Goal: Transaction & Acquisition: Purchase product/service

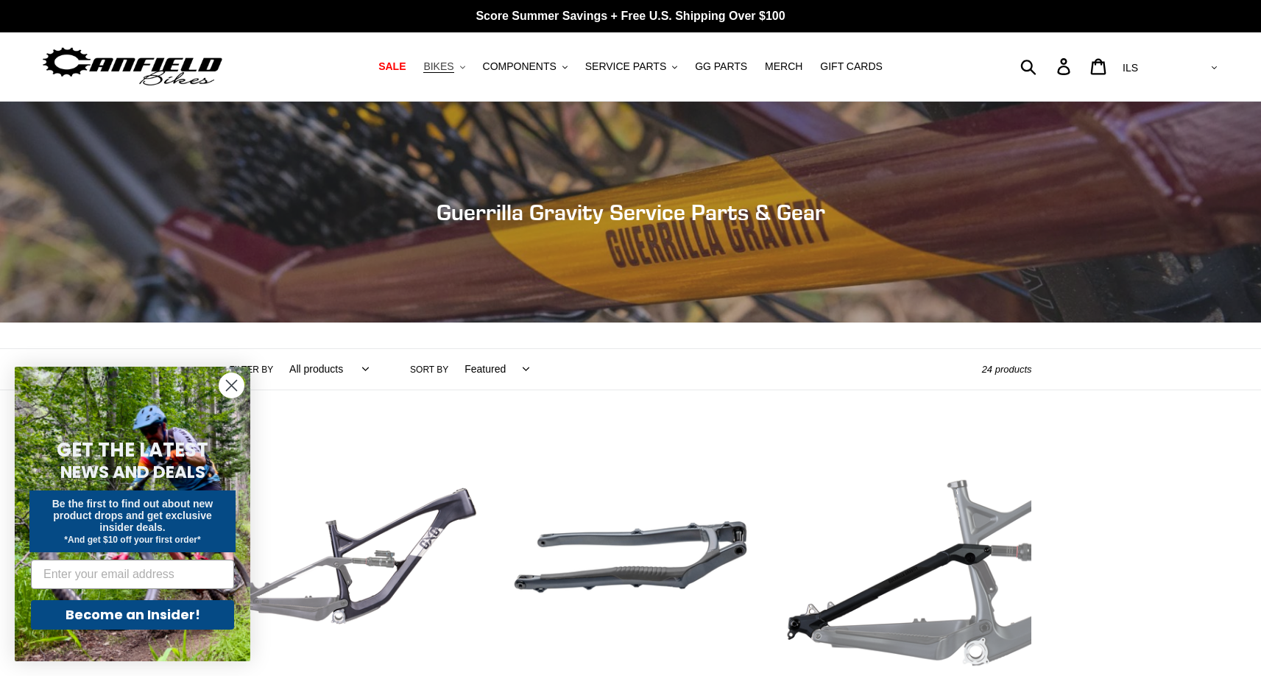
click at [464, 72] on button "BIKES .cls-1{fill:#231f20}" at bounding box center [444, 67] width 56 height 20
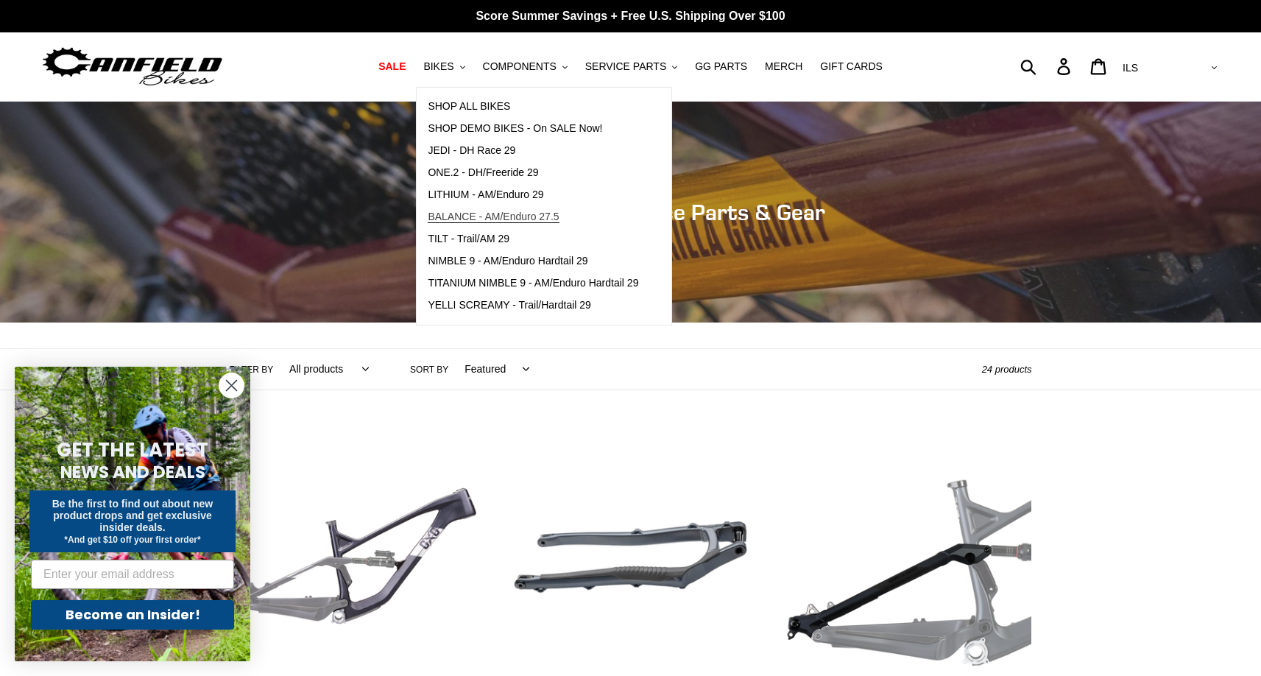
click at [543, 219] on span "BALANCE - AM/Enduro 27.5" at bounding box center [493, 217] width 131 height 13
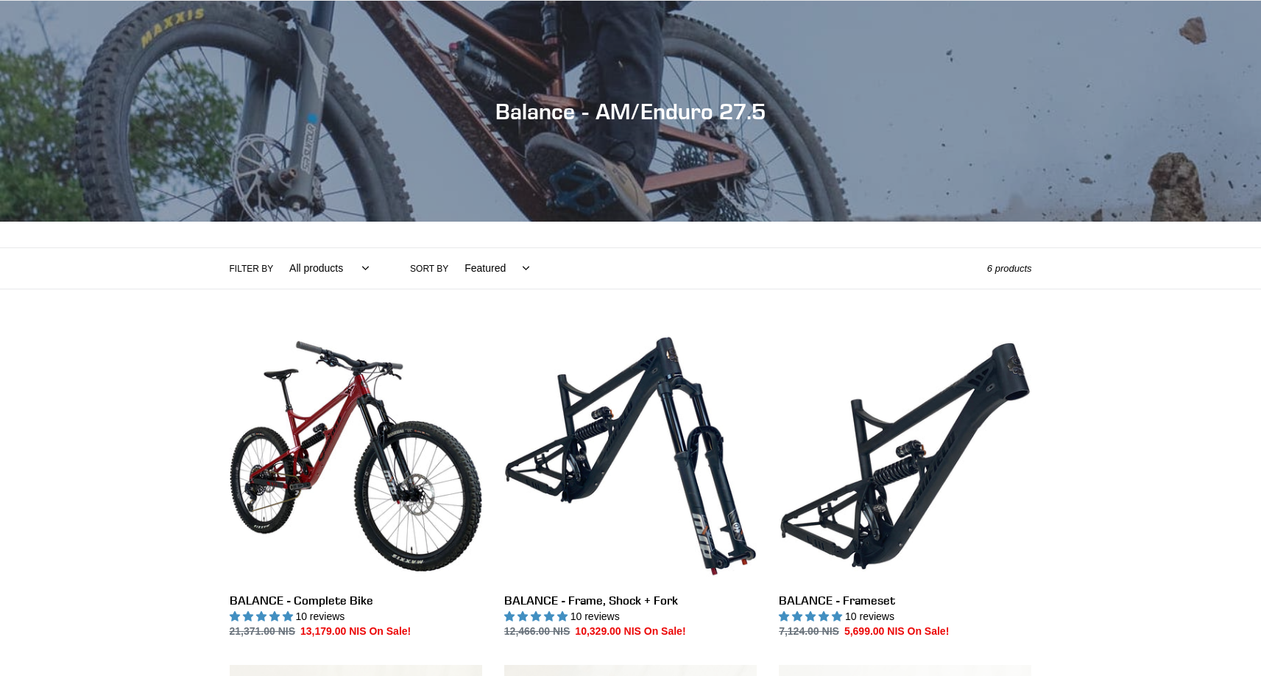
scroll to position [423, 0]
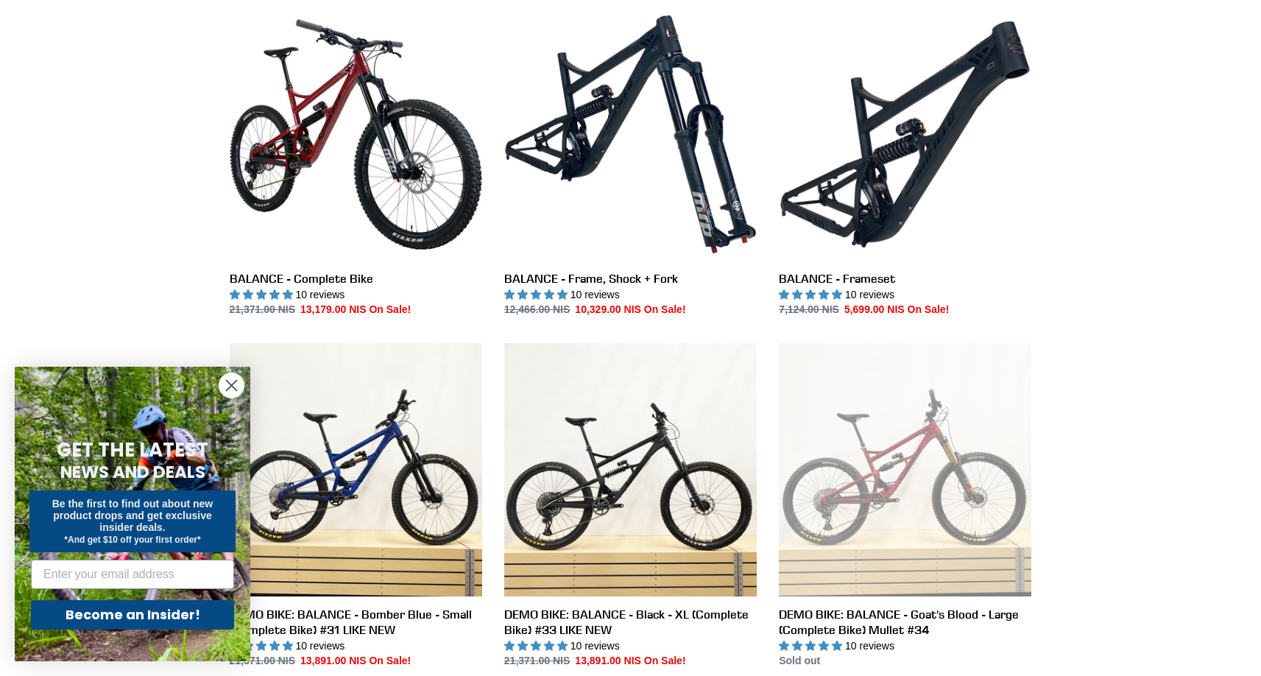
click at [225, 380] on circle "Close dialog" at bounding box center [231, 385] width 24 height 24
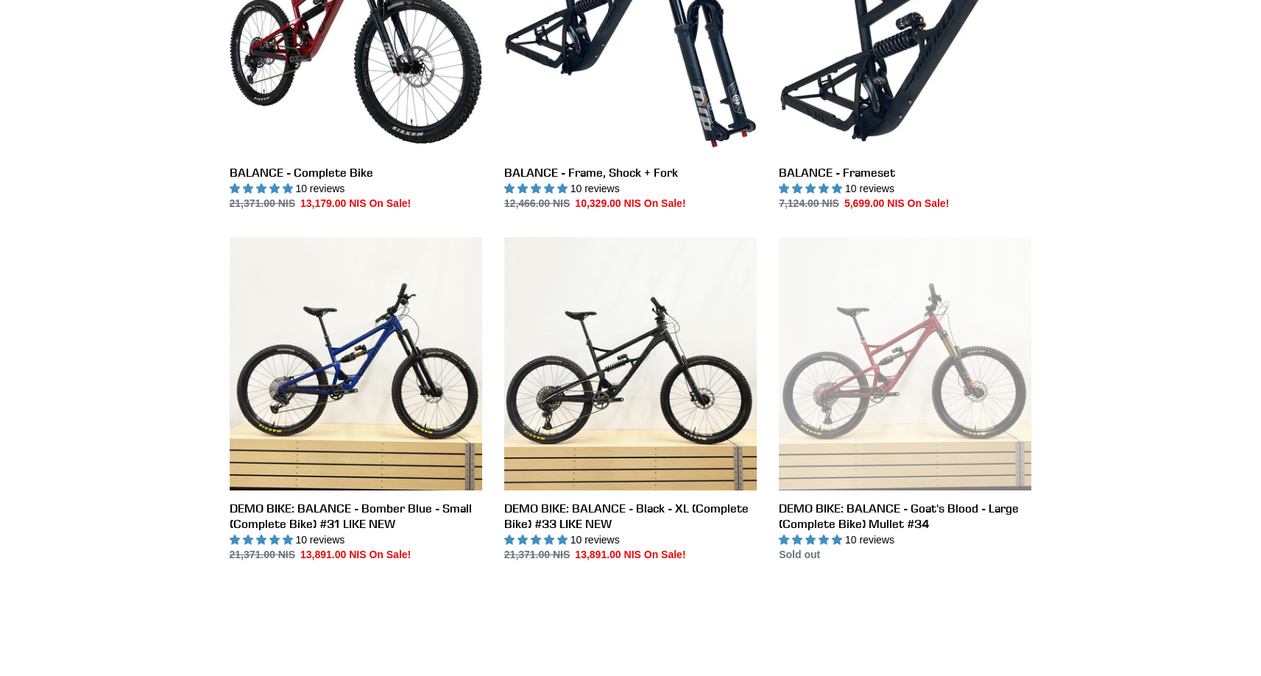
scroll to position [423, 0]
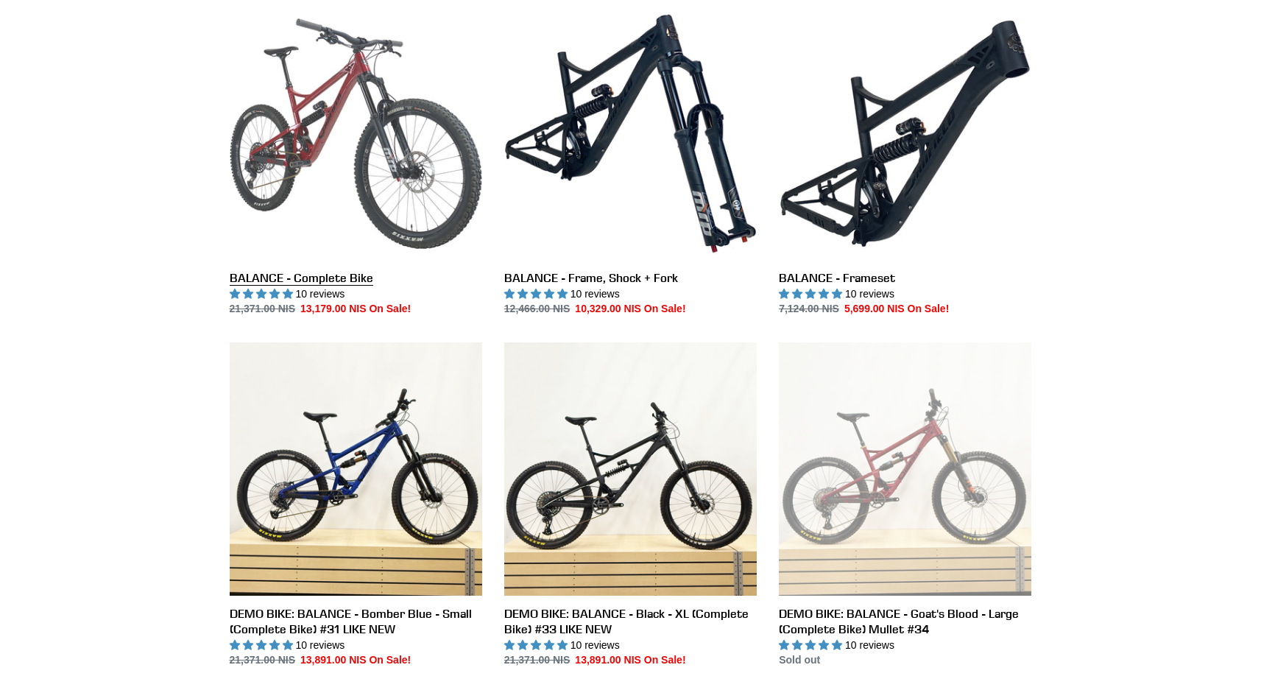
click at [400, 149] on link "BALANCE - Complete Bike" at bounding box center [356, 162] width 252 height 310
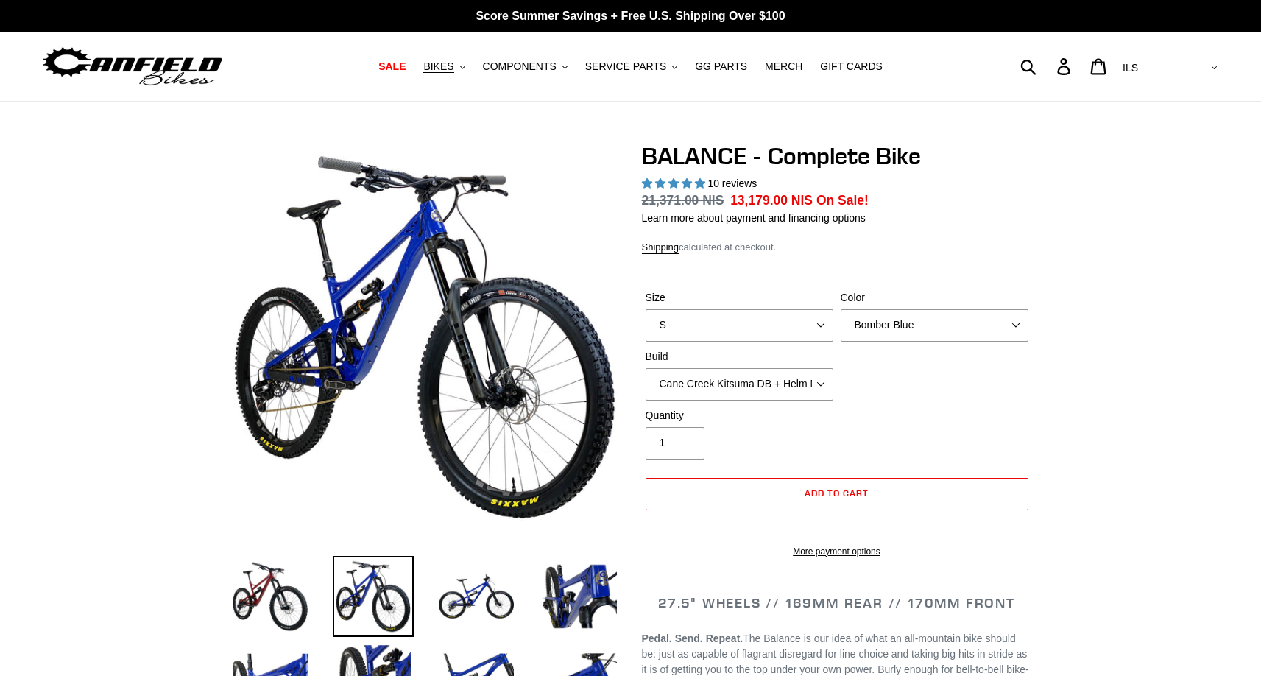
select select "highest-rating"
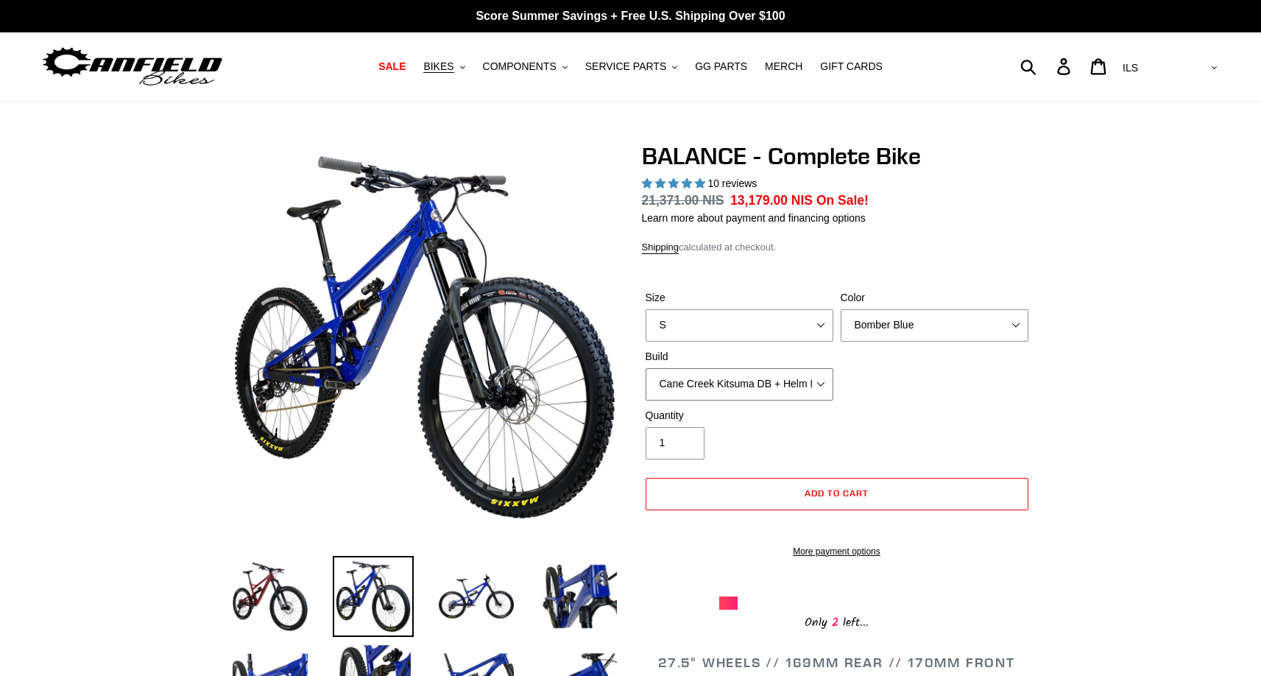
select select "RockShox Vivid ULT + Zeb ULT + SRAM XO"
click at [847, 432] on div "Quantity 1" at bounding box center [837, 437] width 390 height 59
click at [453, 68] on span "BIKES" at bounding box center [438, 66] width 30 height 13
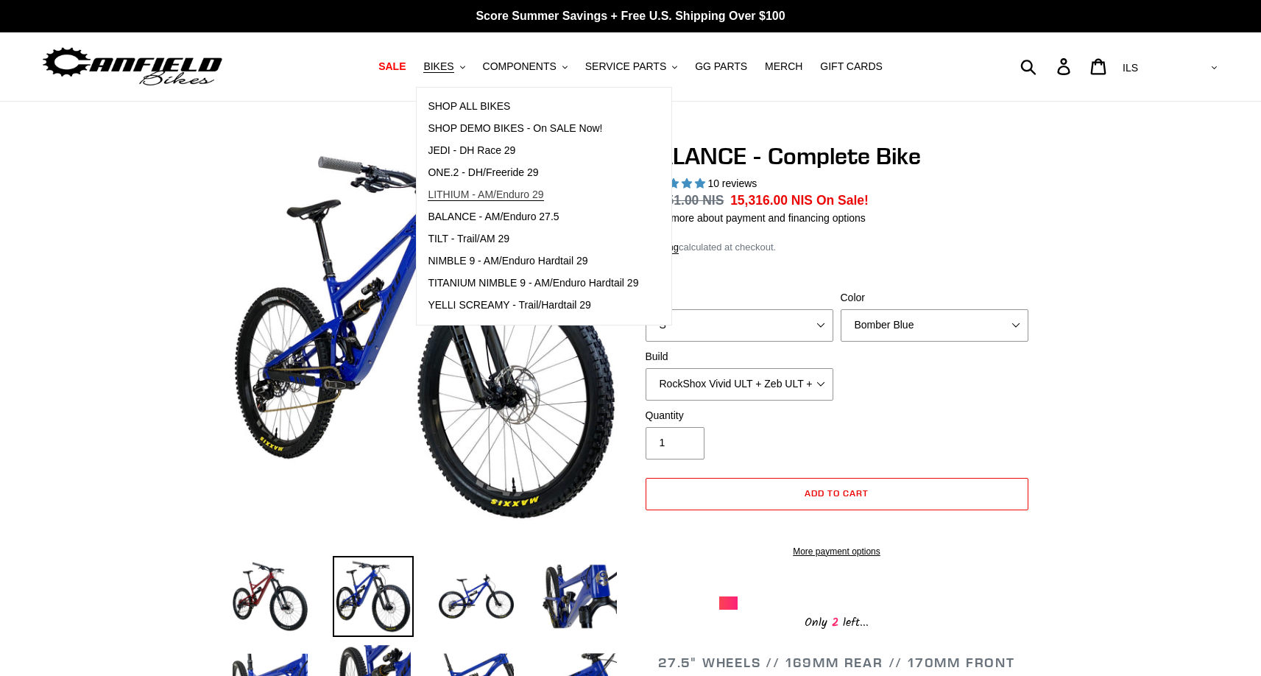
click at [529, 191] on span "LITHIUM - AM/Enduro 29" at bounding box center [486, 194] width 116 height 13
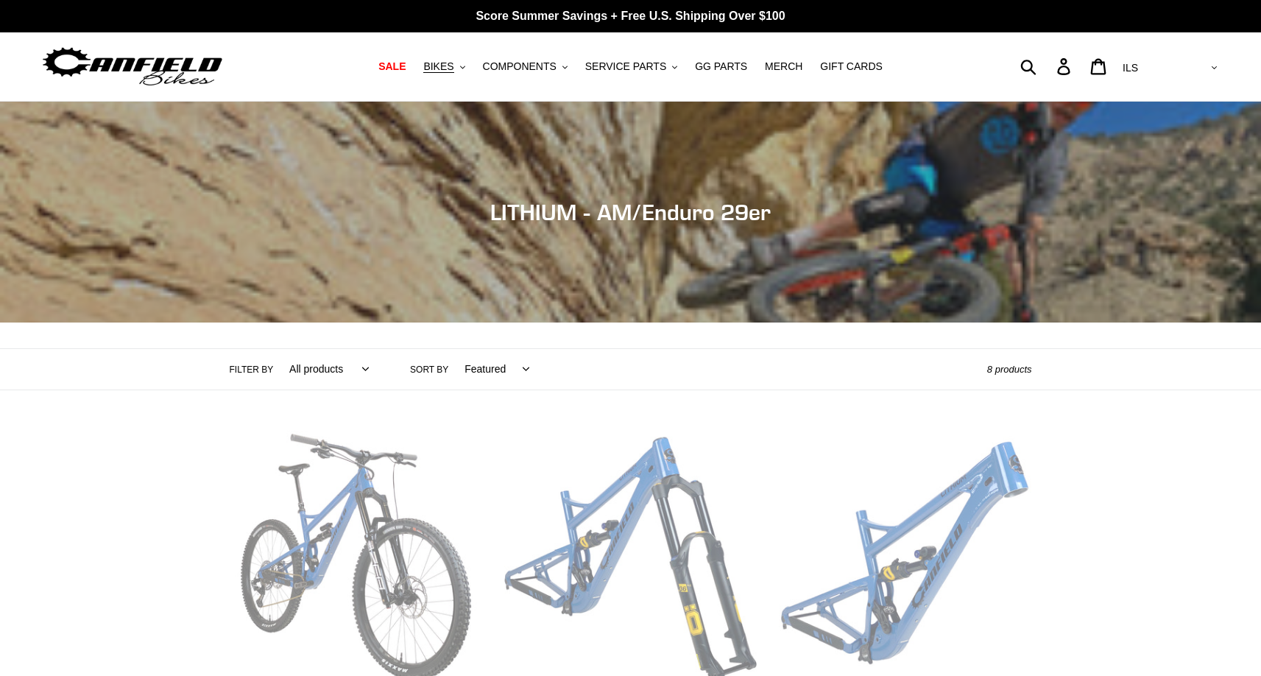
scroll to position [169, 0]
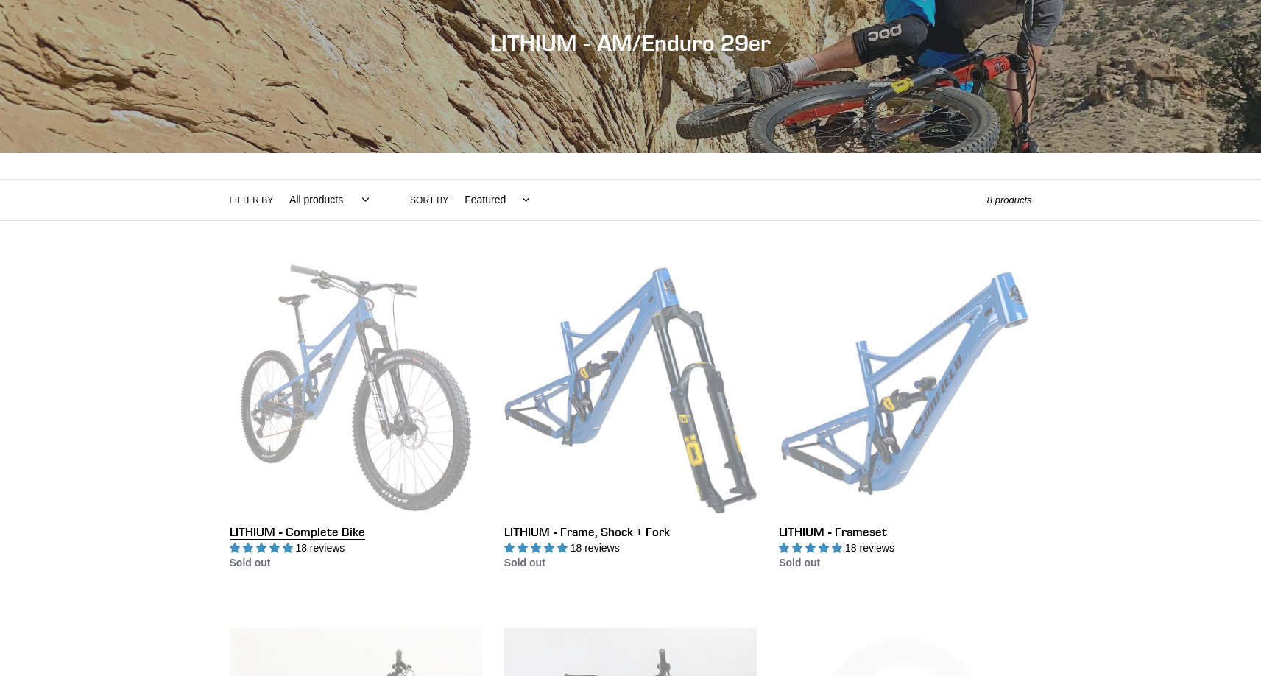
click at [378, 346] on link "LITHIUM - Complete Bike" at bounding box center [356, 416] width 252 height 310
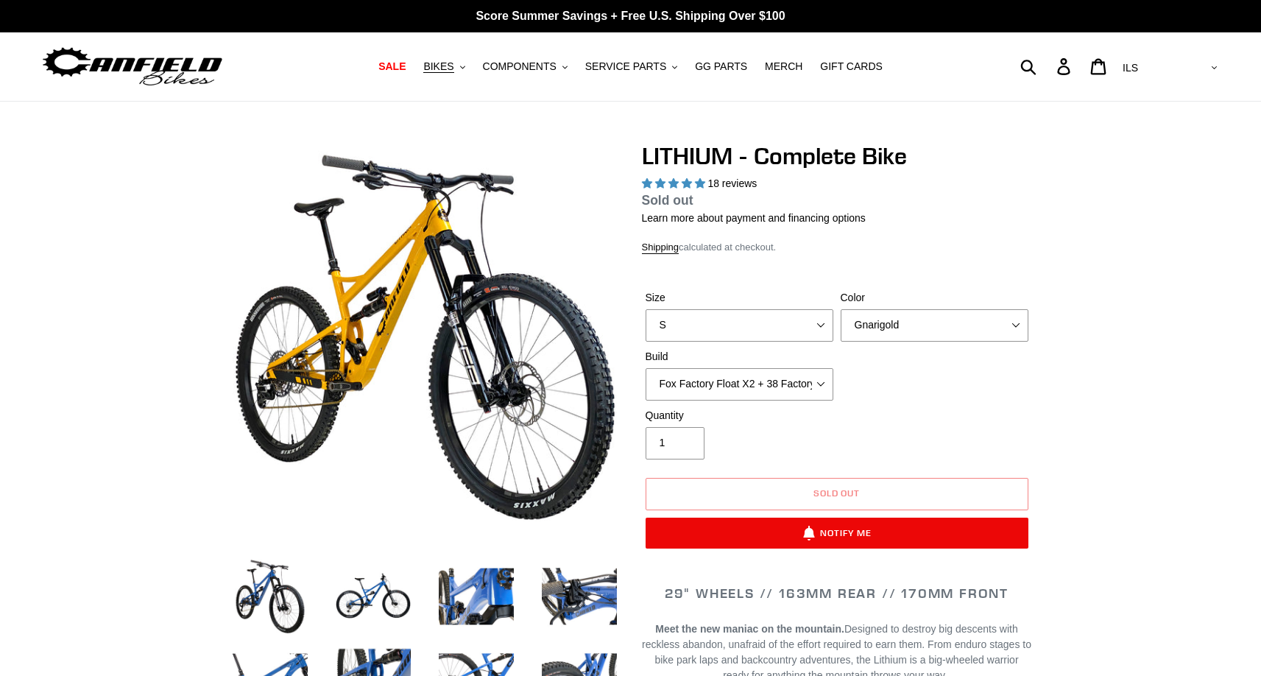
select select "highest-rating"
click at [419, 238] on img at bounding box center [440, 624] width 1508 height 1508
select select "Fox Factory Float X2 + 38 Factory Grip 2 170 + SRAM XO"
click at [883, 158] on h1 "LITHIUM - Complete Bike" at bounding box center [837, 156] width 390 height 28
